Goal: Task Accomplishment & Management: Manage account settings

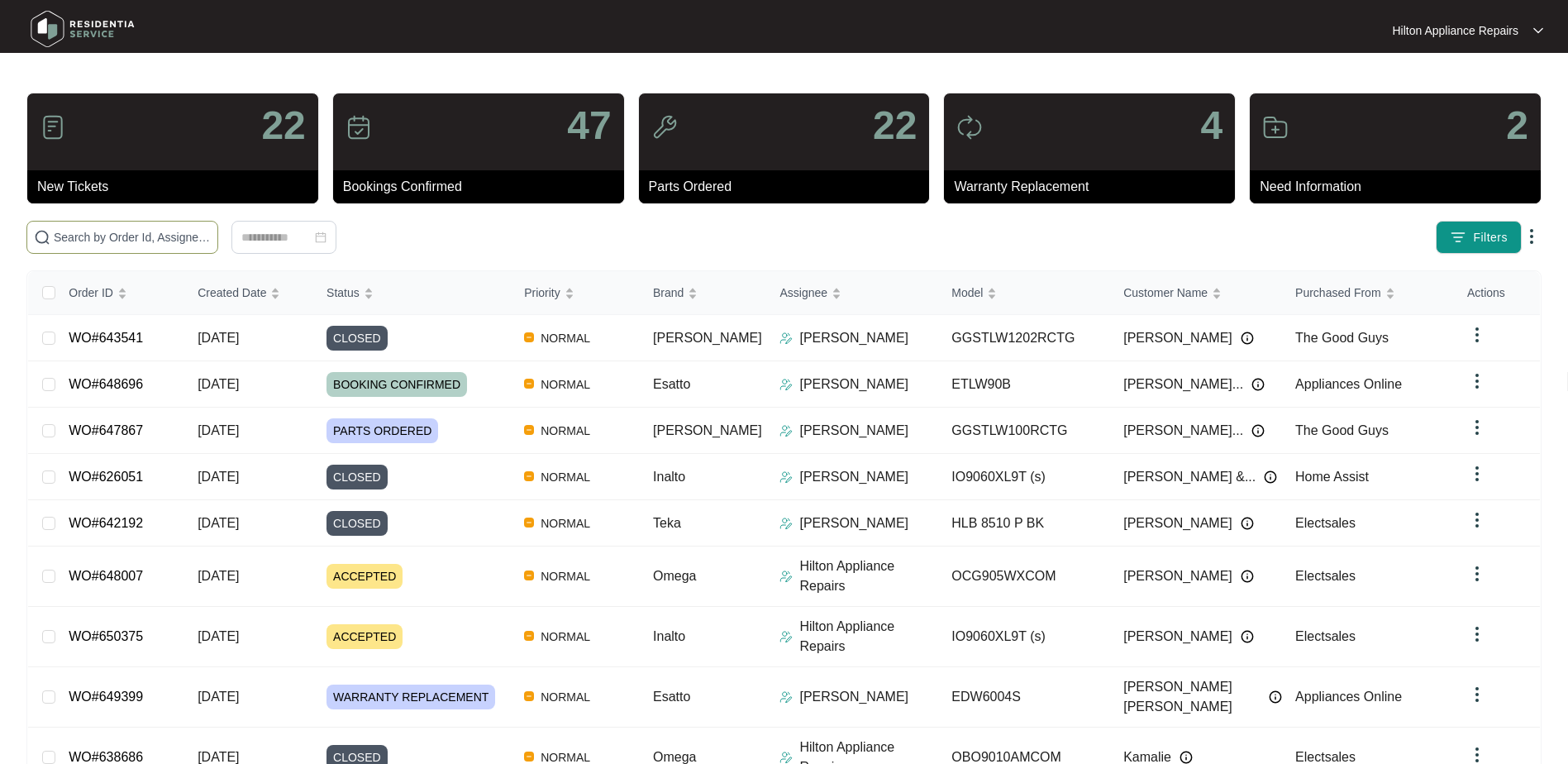
click at [119, 231] on input "text" at bounding box center [132, 237] width 157 height 18
paste input "WO#651760"
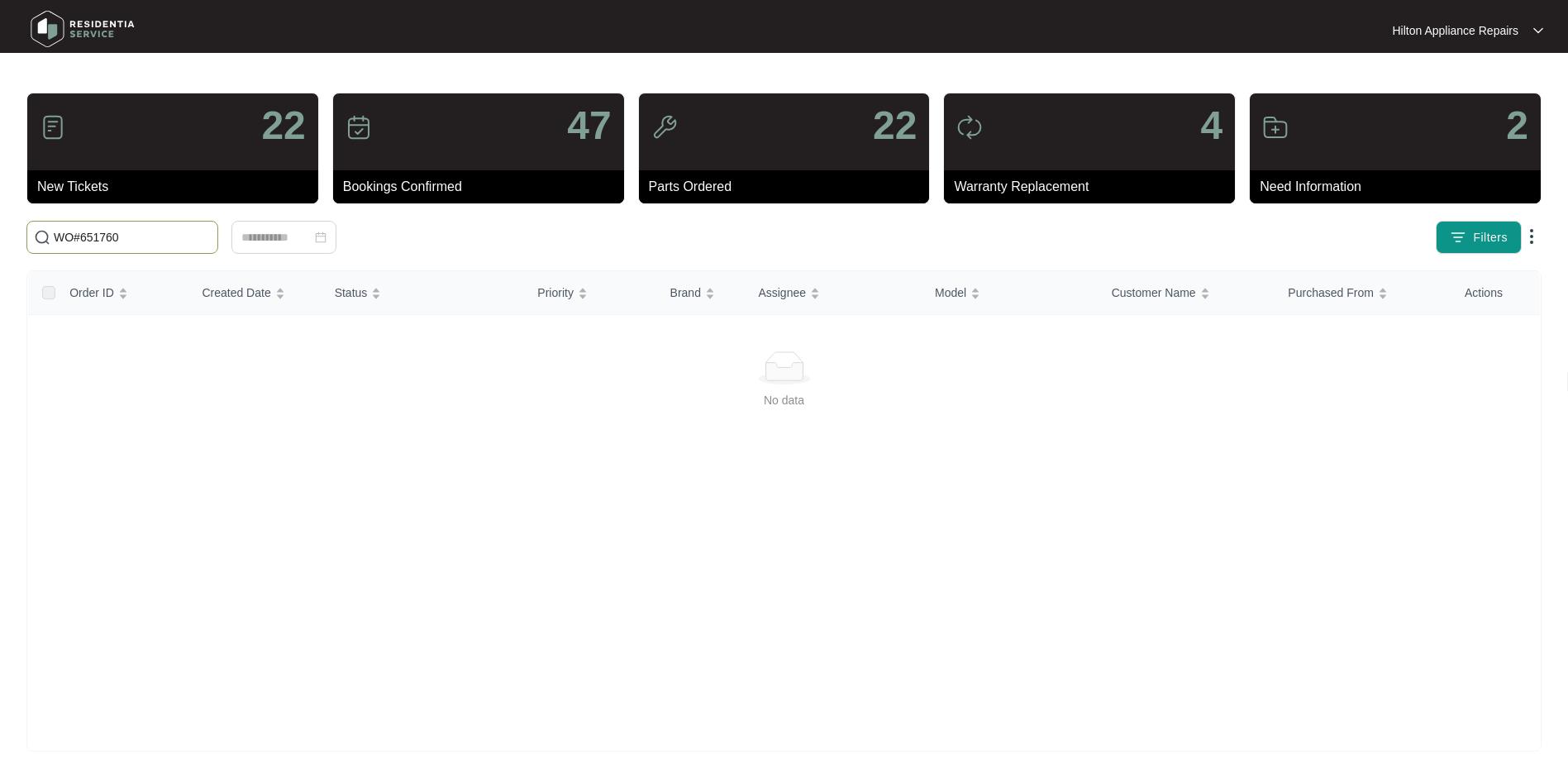
click at [82, 238] on input "WO#651760" at bounding box center [132, 237] width 157 height 18
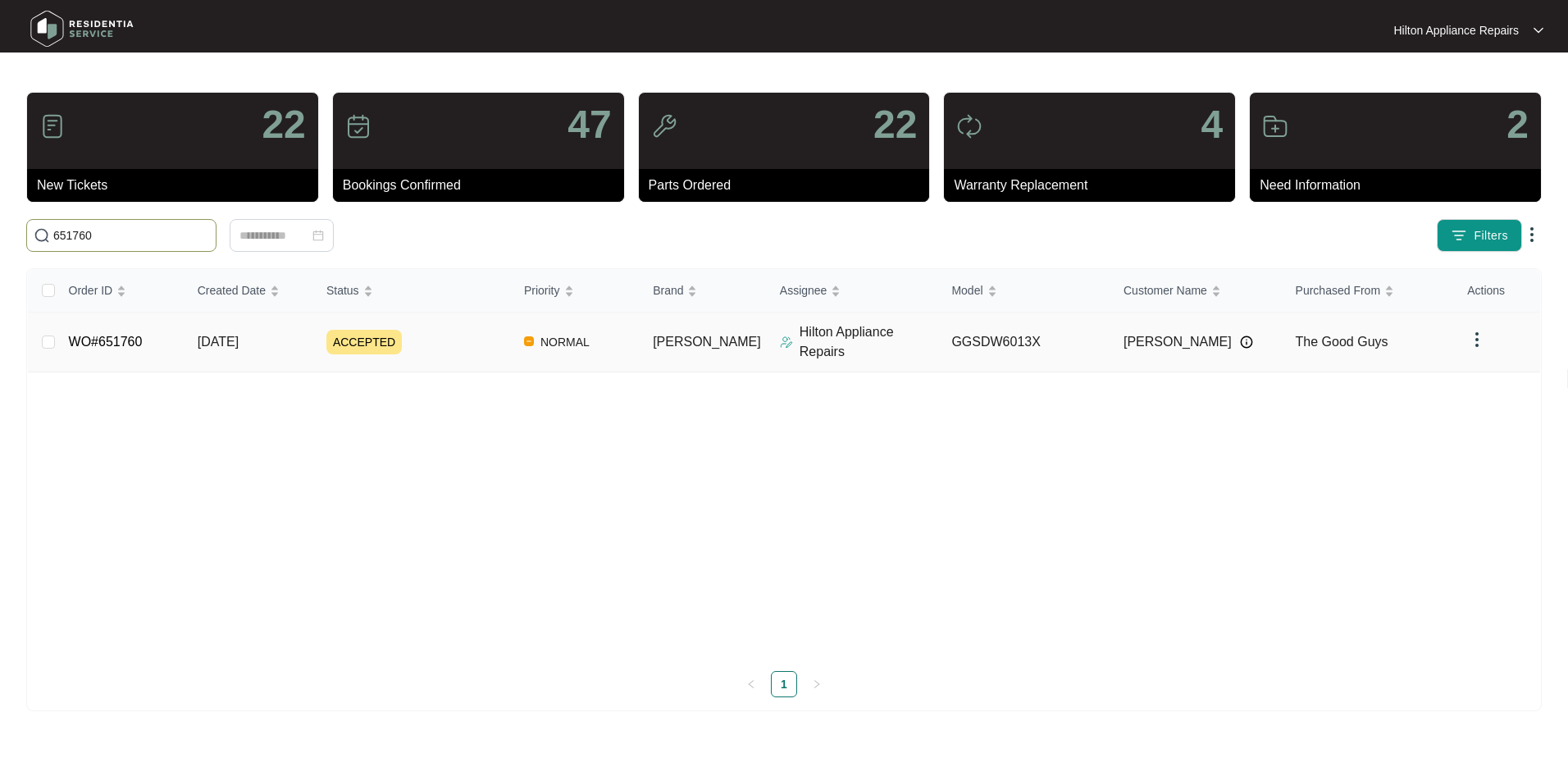
type input "651760"
click at [219, 335] on span "[DATE]" at bounding box center [218, 342] width 41 height 14
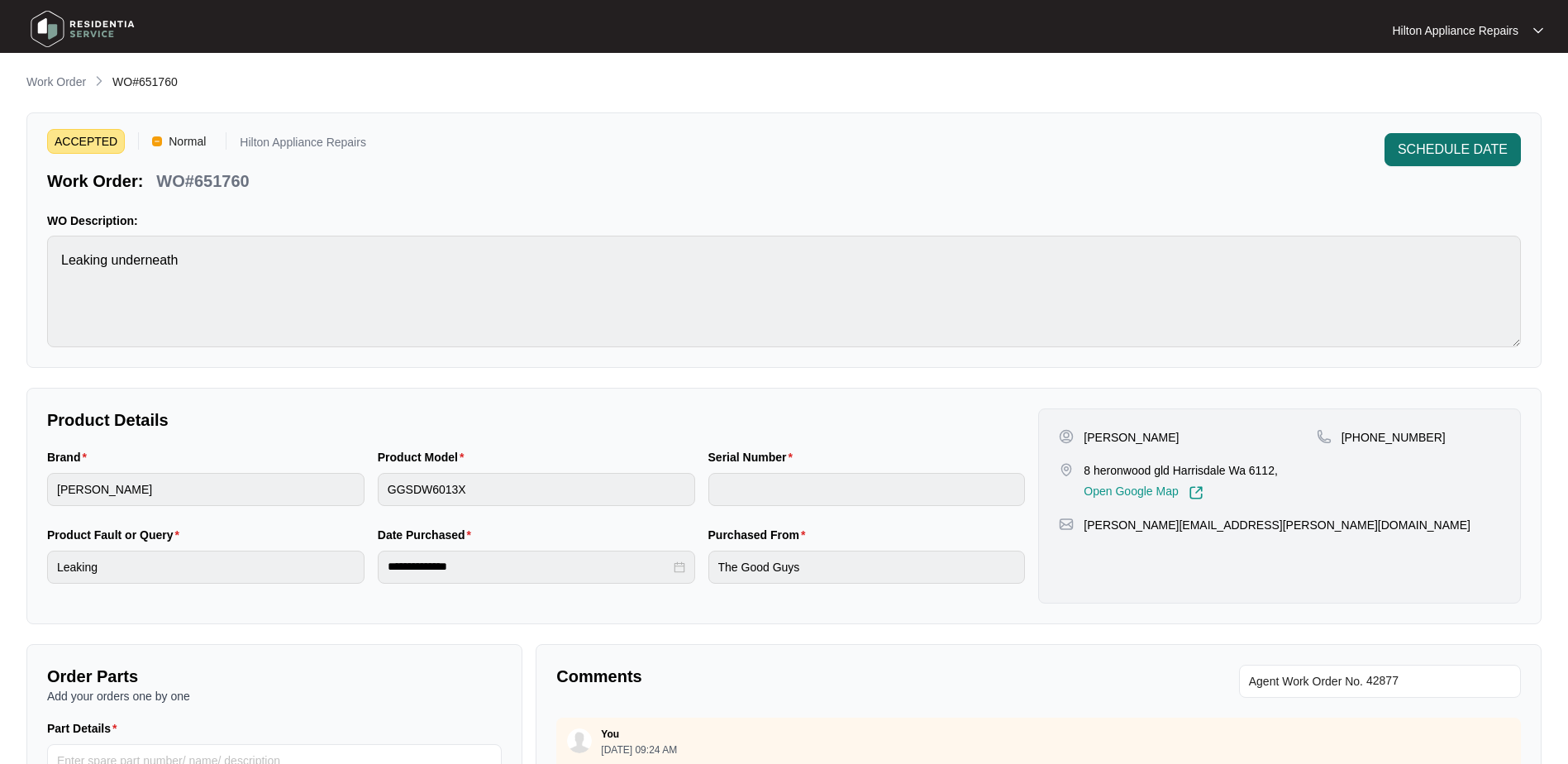
click at [1434, 146] on span "SCHEDULE DATE" at bounding box center [1452, 149] width 110 height 20
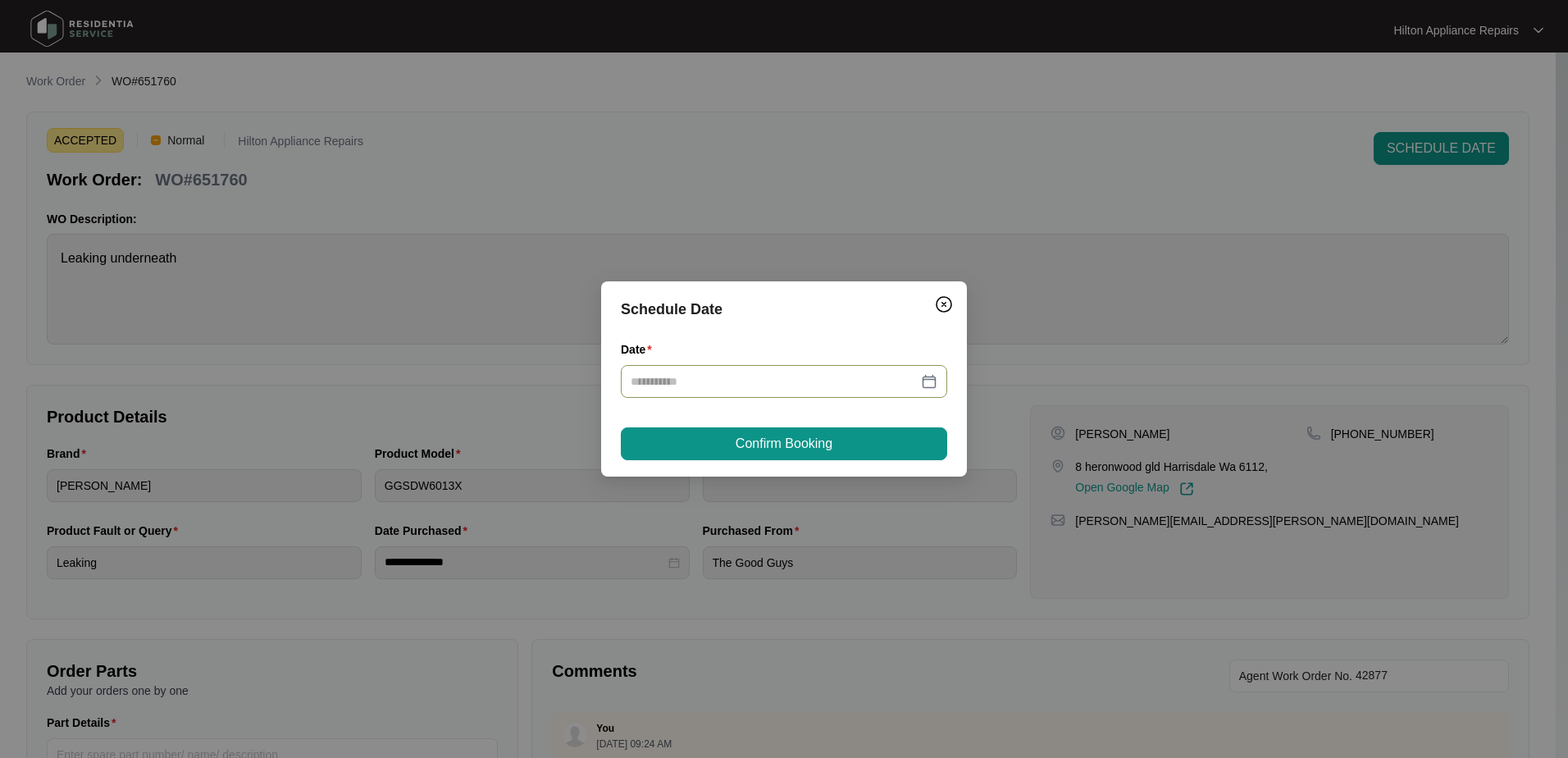
click at [928, 377] on div at bounding box center [784, 381] width 307 height 18
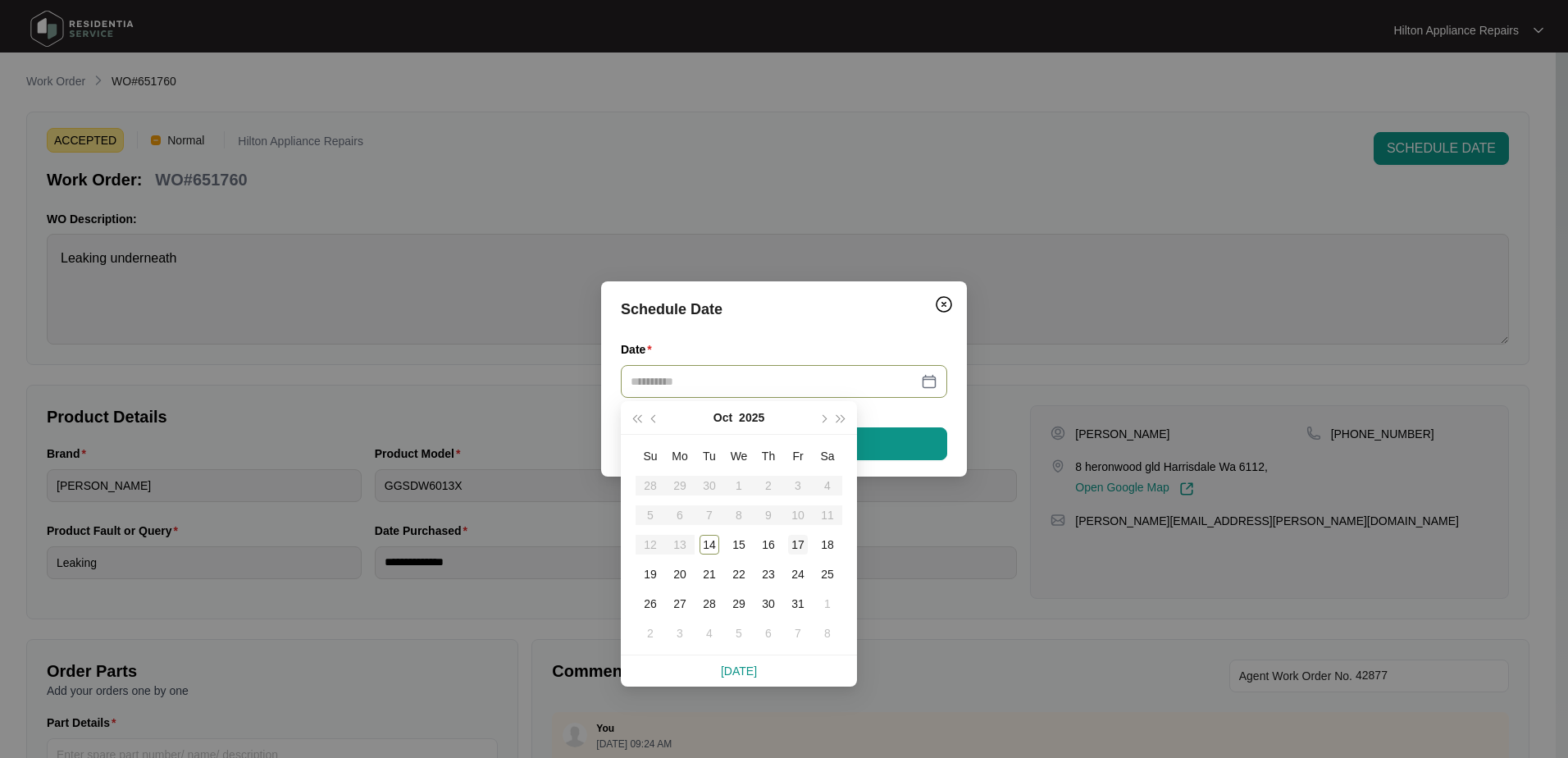
type input "**********"
click at [798, 543] on div "17" at bounding box center [798, 544] width 20 height 20
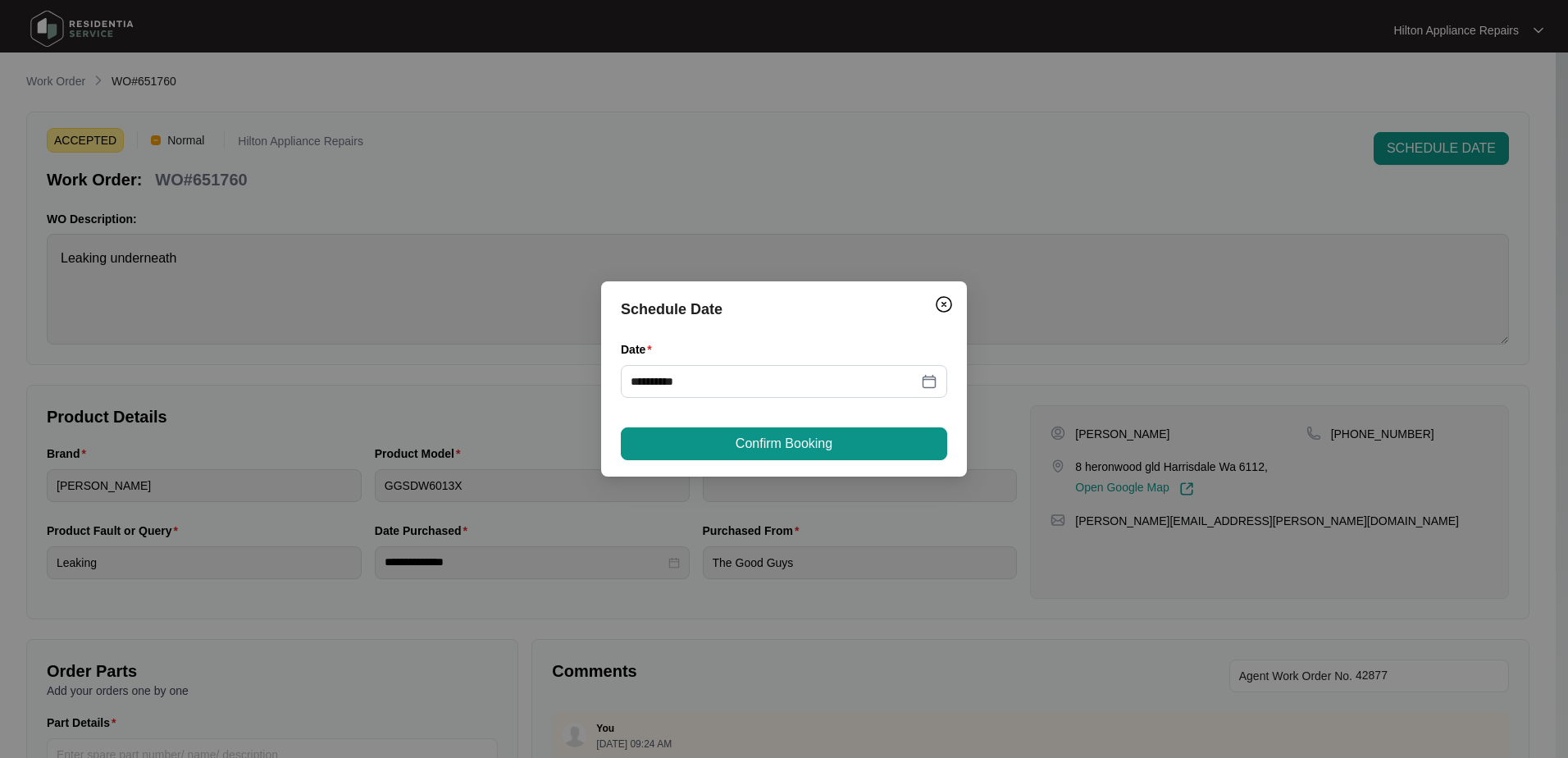
click at [784, 444] on span "Confirm Booking" at bounding box center [784, 444] width 97 height 20
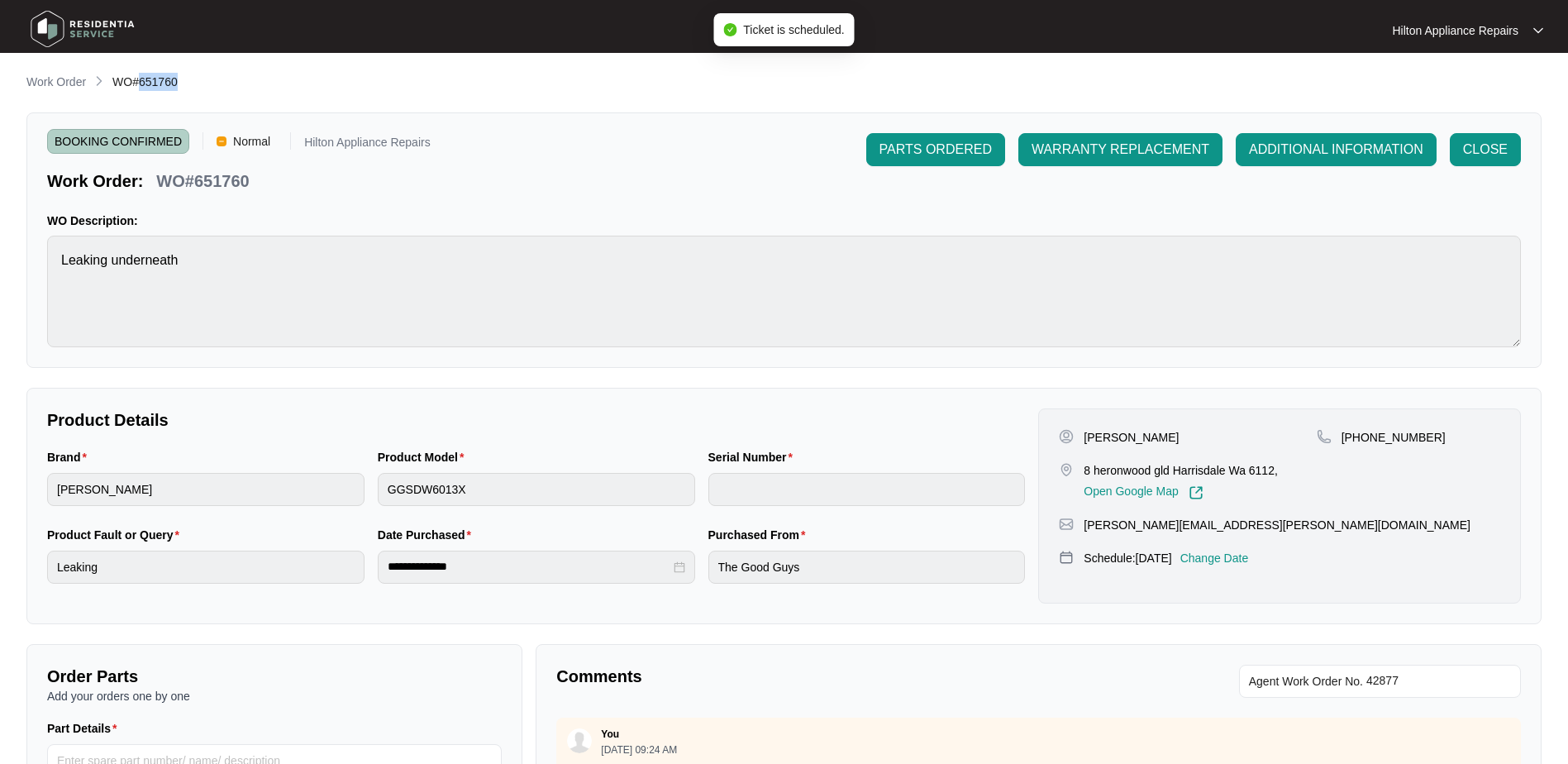
drag, startPoint x: 194, startPoint y: 86, endPoint x: 138, endPoint y: 84, distance: 56.0
click at [138, 84] on div "Work Order WO#651760" at bounding box center [784, 82] width 1515 height 20
copy span "651760"
click at [45, 81] on p "Work Order" at bounding box center [56, 81] width 60 height 16
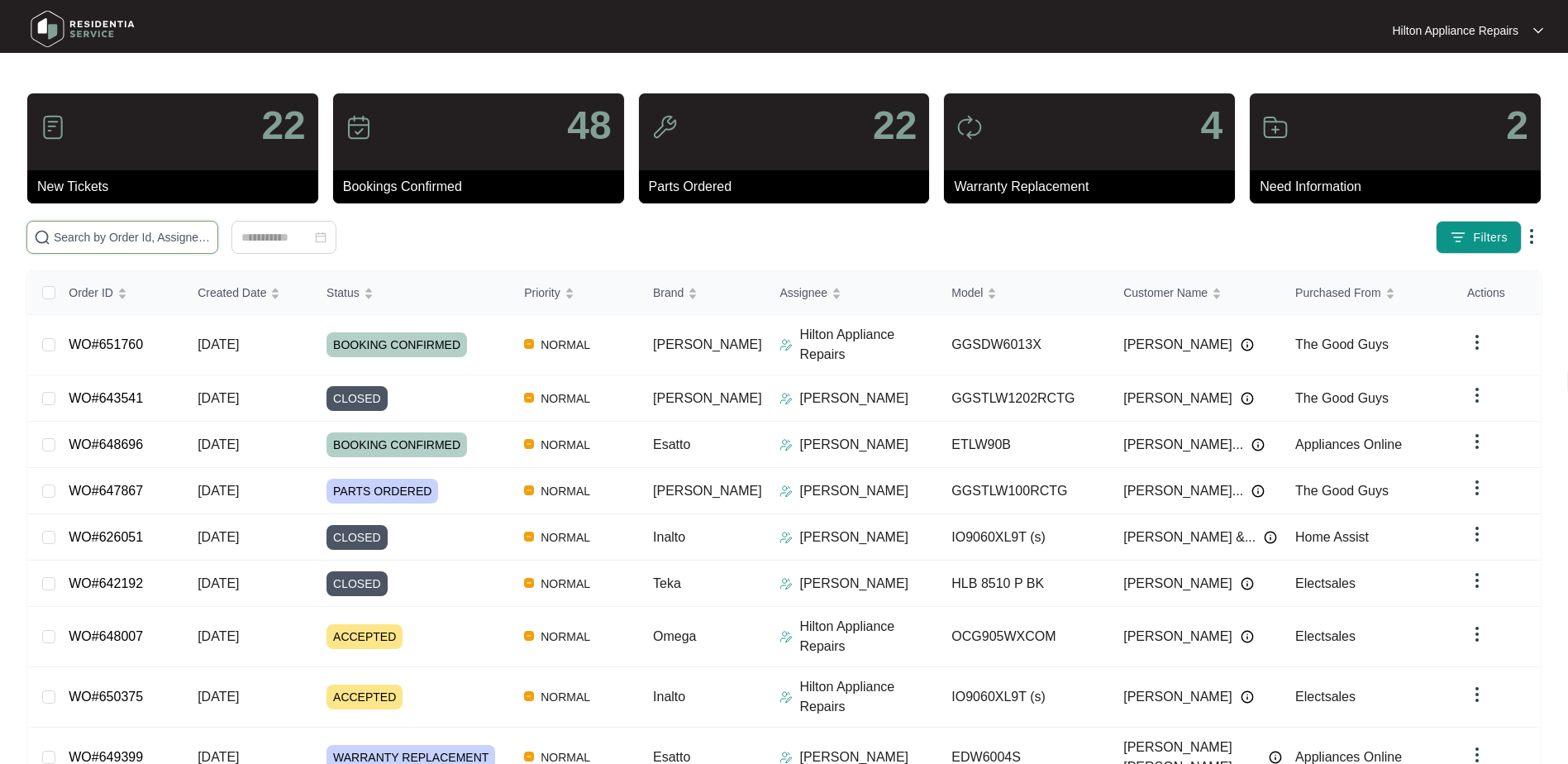
click at [102, 239] on input "text" at bounding box center [132, 237] width 157 height 18
paste input "651760"
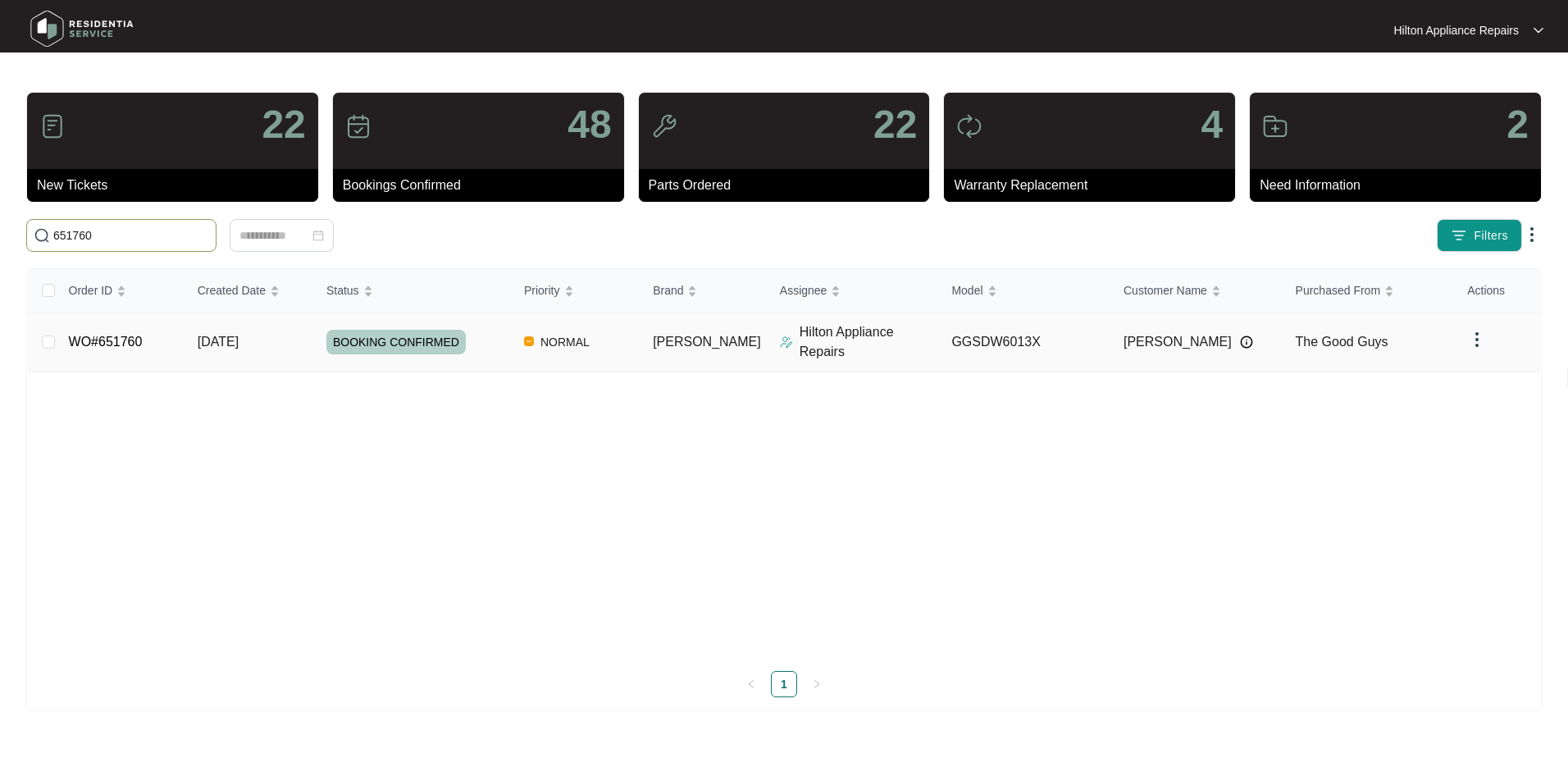
type input "651760"
click at [239, 335] on span "[DATE]" at bounding box center [218, 342] width 41 height 14
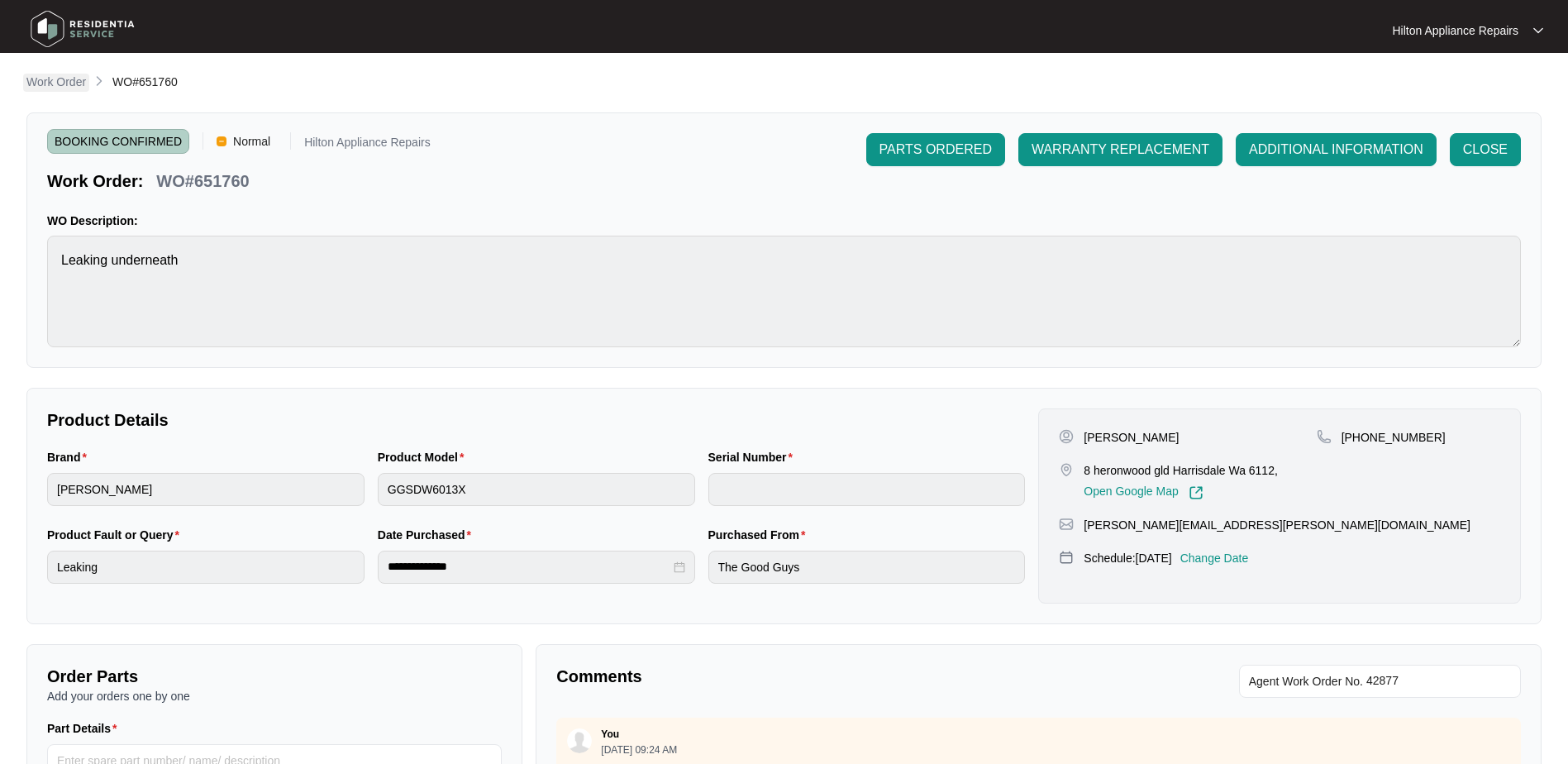
click at [62, 82] on p "Work Order" at bounding box center [56, 81] width 60 height 16
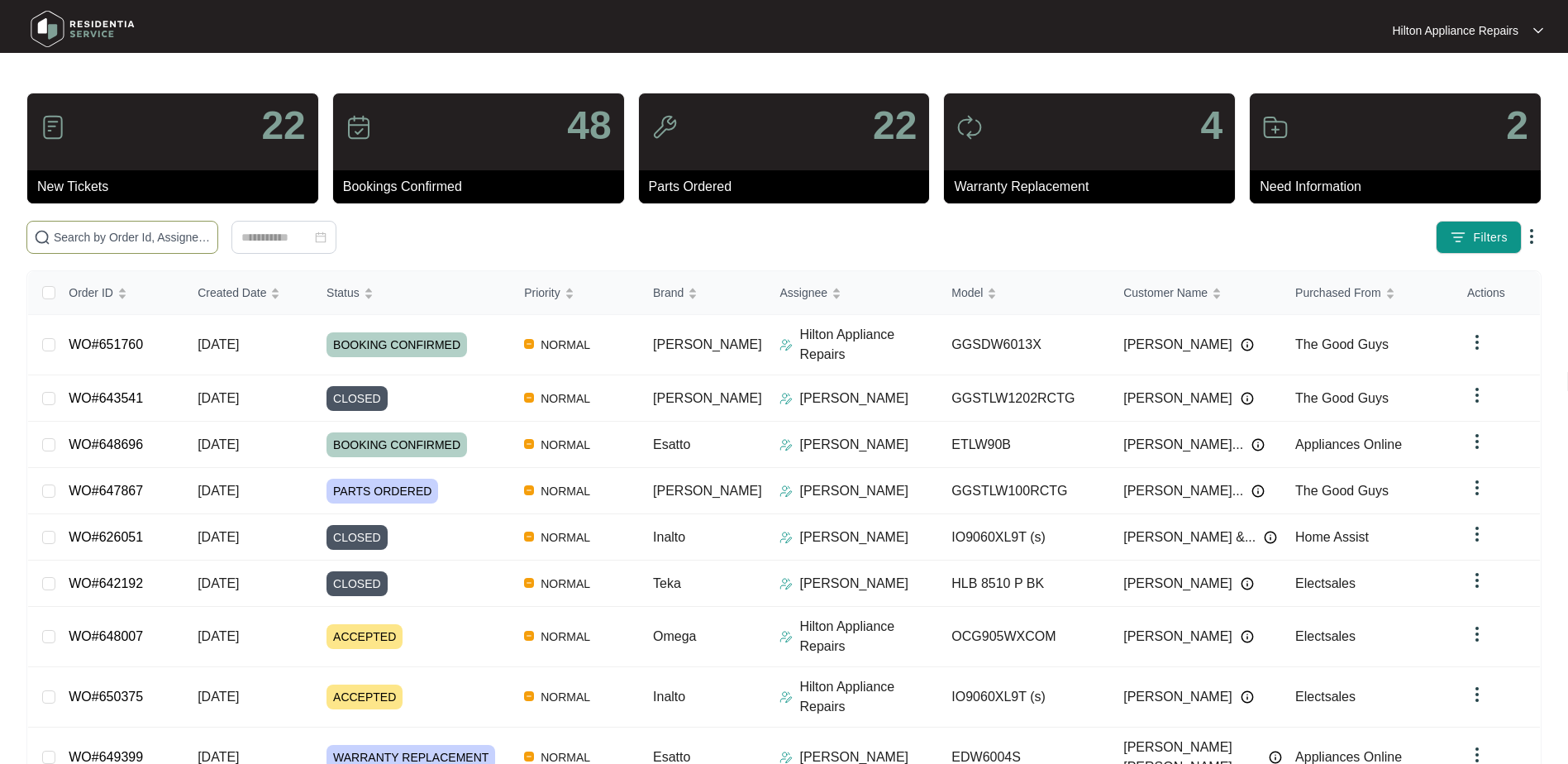
click at [89, 234] on input "text" at bounding box center [132, 237] width 157 height 18
paste input "651760"
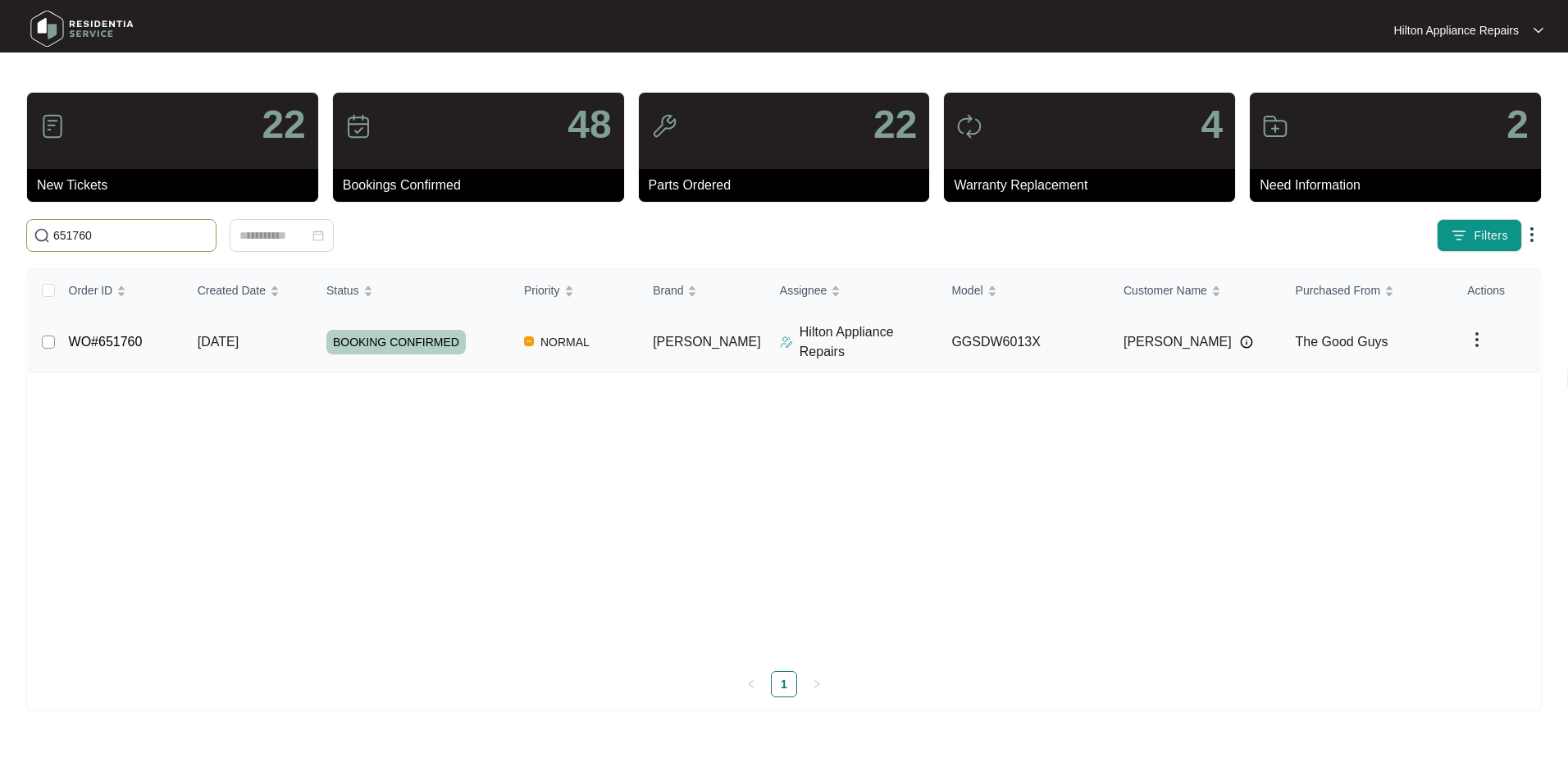
type input "651760"
click at [298, 239] on span "Re-assign Selected Tickets" at bounding box center [322, 235] width 158 height 20
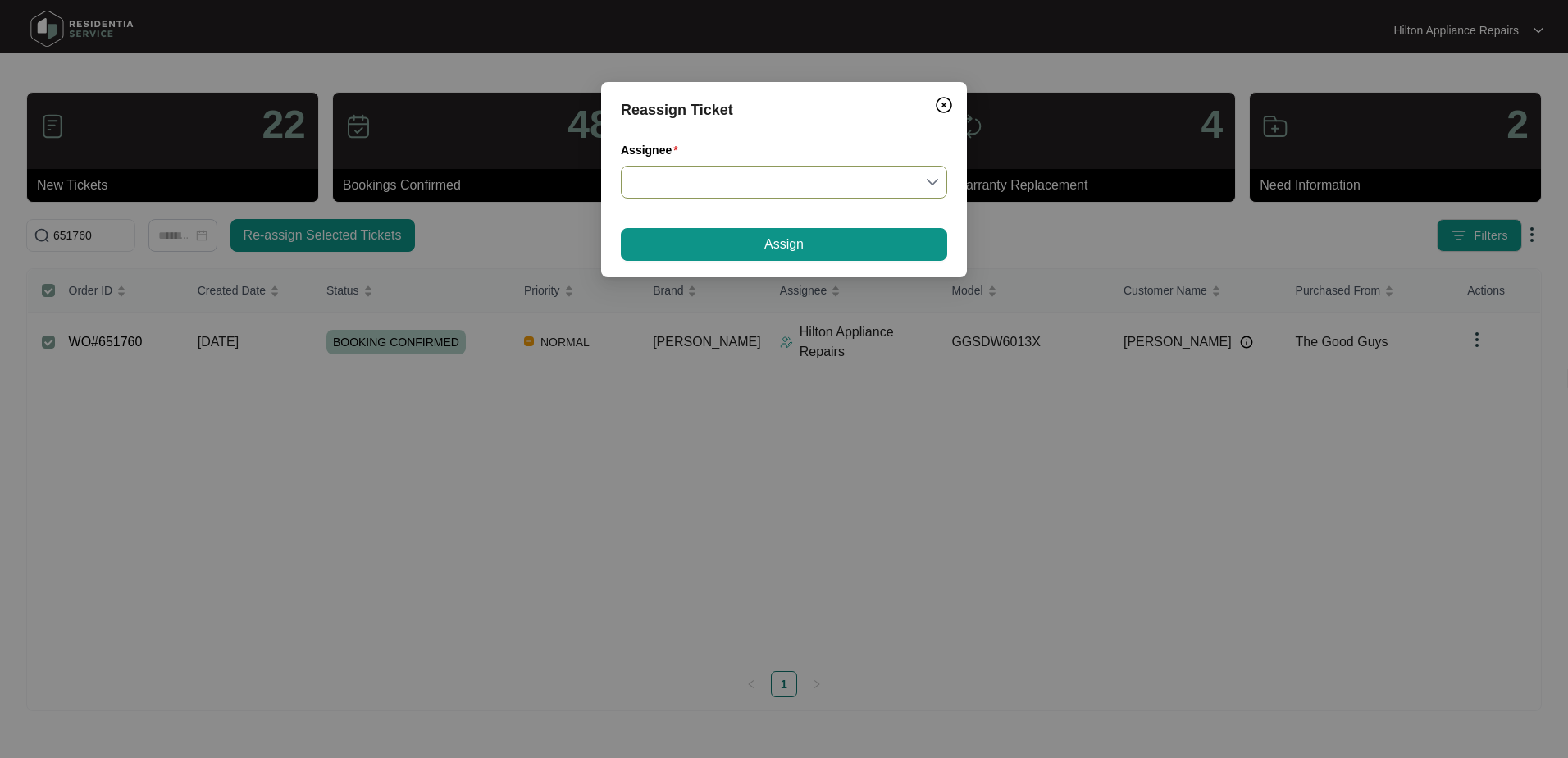
click at [933, 182] on input "Assignee" at bounding box center [784, 182] width 307 height 31
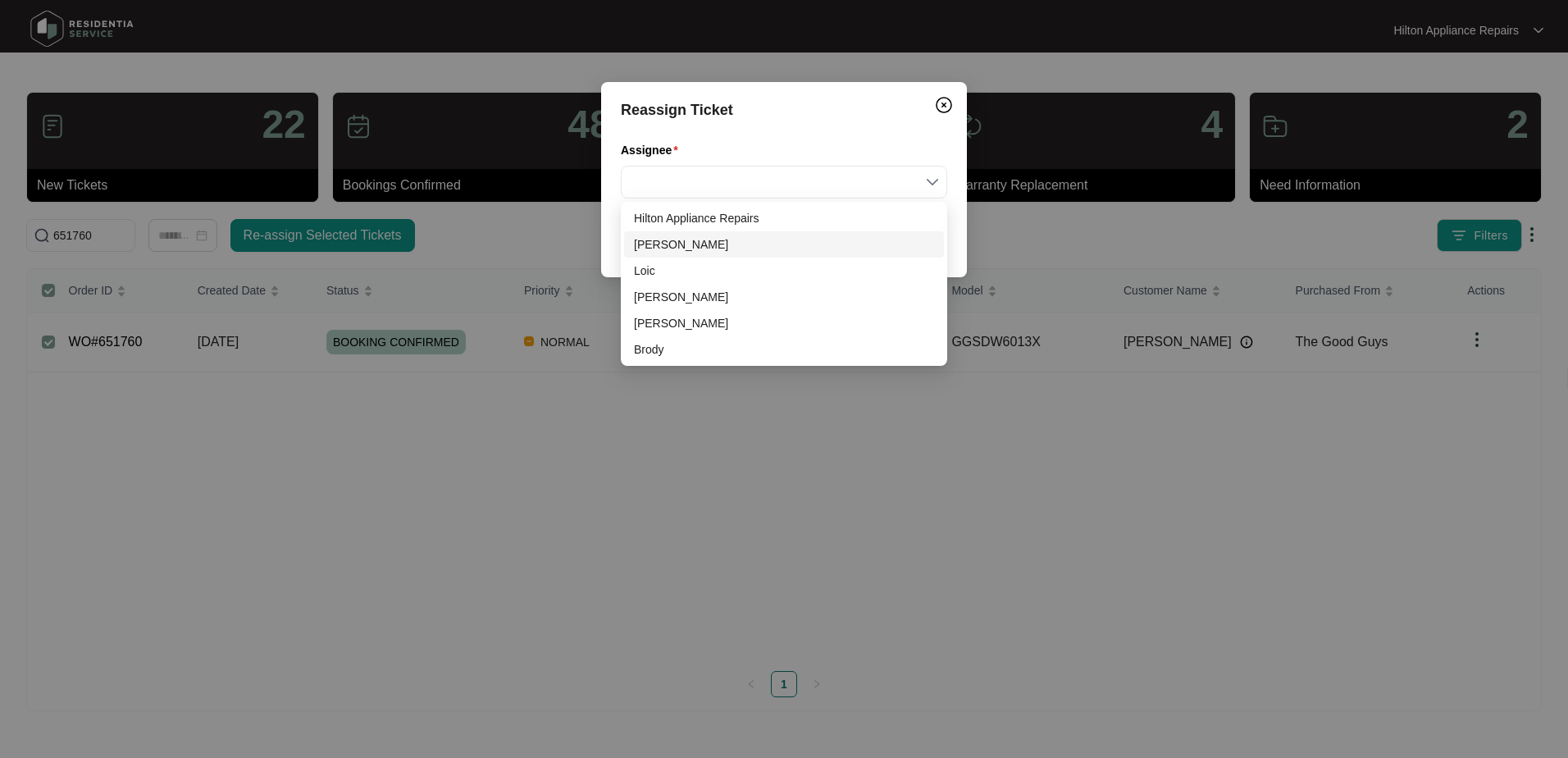
click at [660, 246] on div "[PERSON_NAME]" at bounding box center [784, 244] width 300 height 18
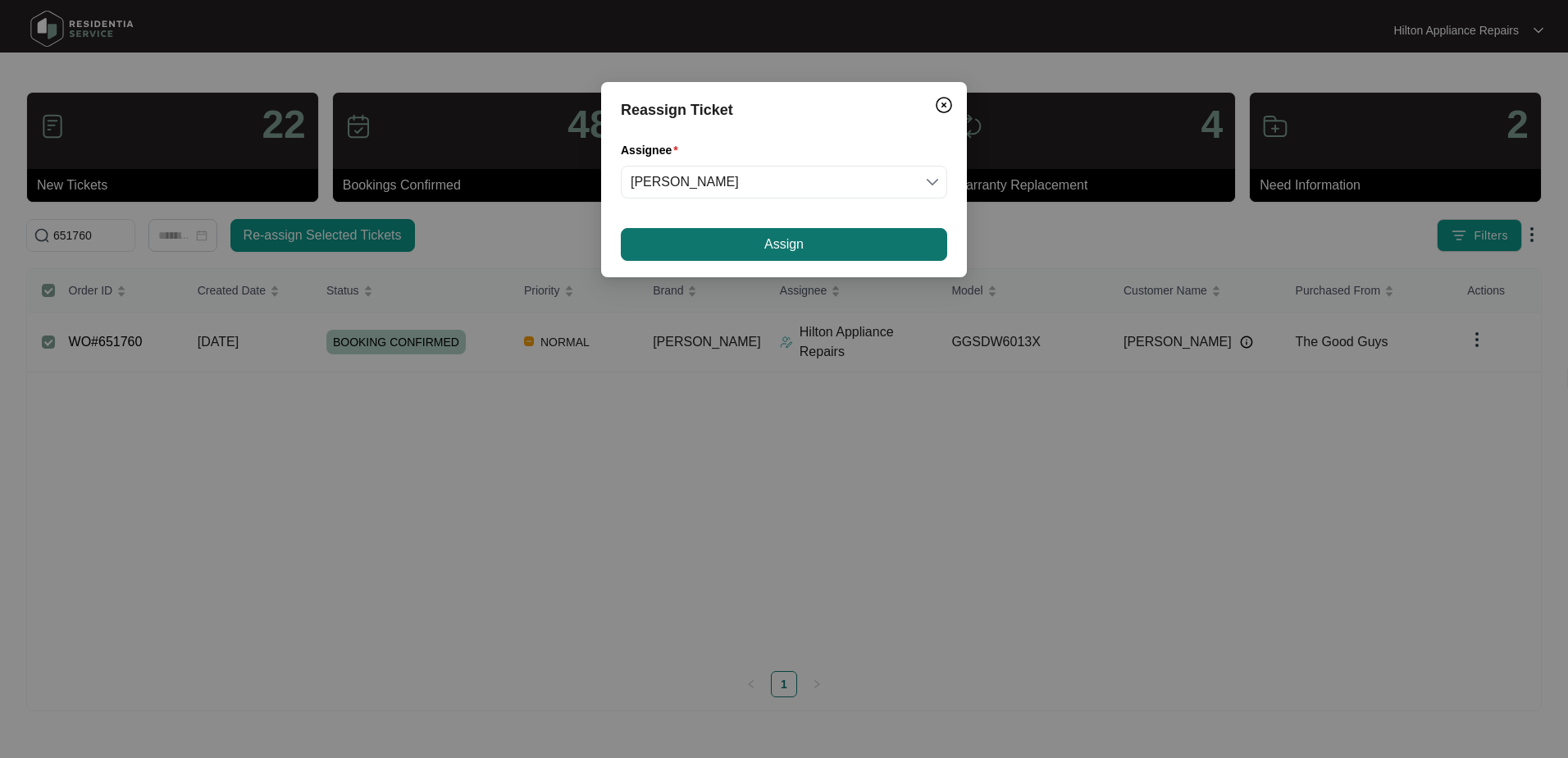
click at [760, 241] on button "Assign" at bounding box center [784, 244] width 327 height 33
